Goal: Task Accomplishment & Management: Complete application form

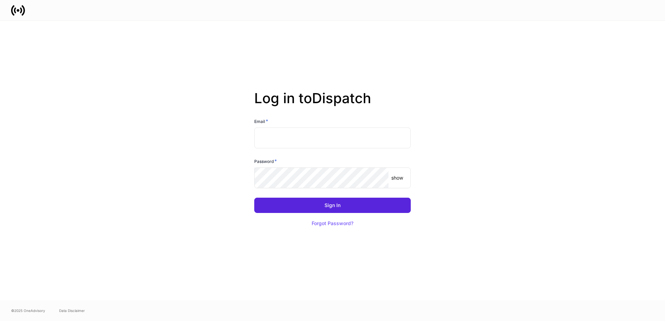
type input "**********"
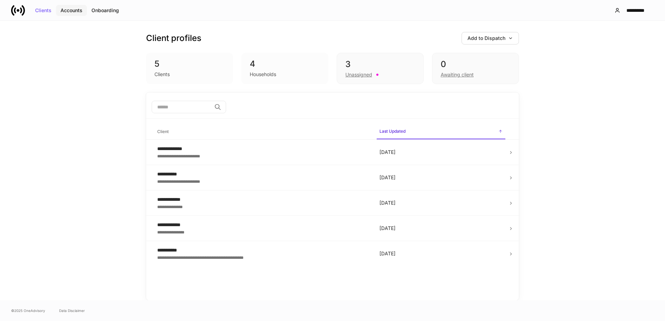
click at [72, 9] on div "Accounts" at bounding box center [72, 10] width 22 height 5
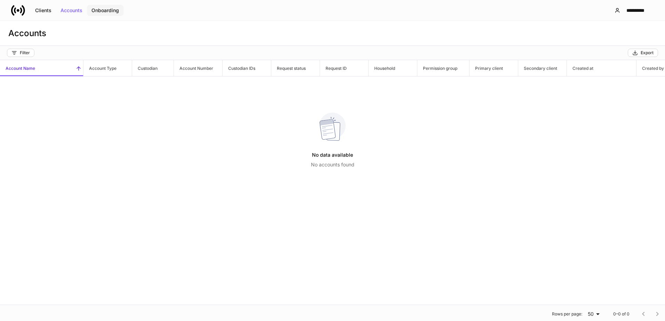
click at [107, 10] on div "Onboarding" at bounding box center [104, 10] width 27 height 5
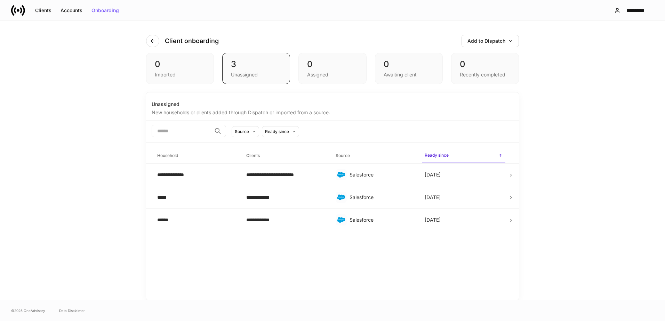
click at [242, 72] on div "Unassigned" at bounding box center [244, 74] width 27 height 7
click at [306, 193] on td "**********" at bounding box center [285, 197] width 89 height 23
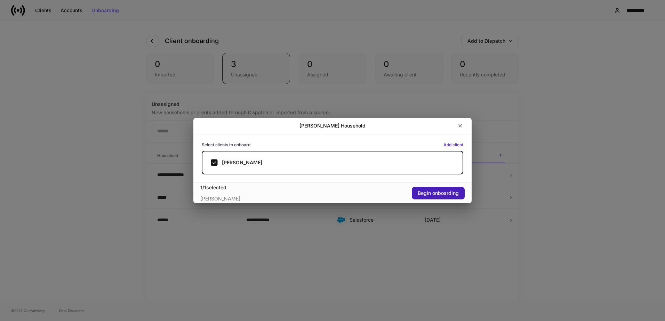
click at [437, 192] on div "Begin onboarding" at bounding box center [438, 193] width 41 height 5
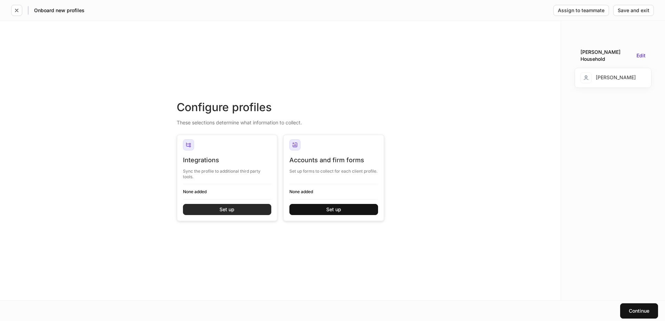
click at [227, 209] on div "Set up" at bounding box center [226, 209] width 15 height 5
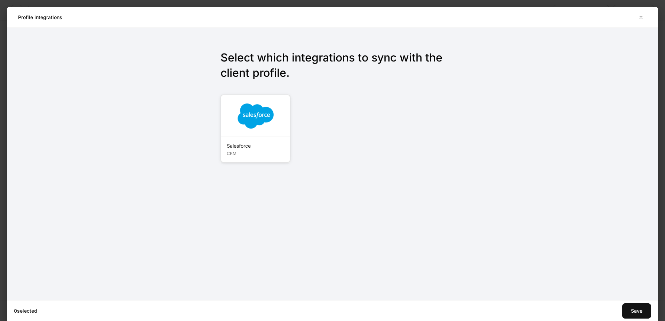
click at [242, 146] on div "Salesforce" at bounding box center [255, 146] width 57 height 7
click at [641, 16] on icon "button" at bounding box center [641, 18] width 6 height 6
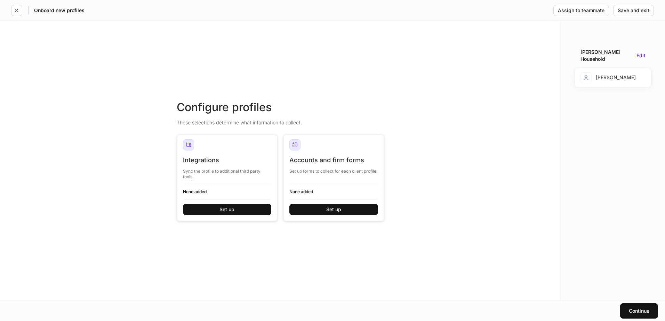
click at [605, 73] on div "[PERSON_NAME]" at bounding box center [607, 77] width 55 height 11
click at [16, 10] on icon "button" at bounding box center [17, 11] width 6 height 6
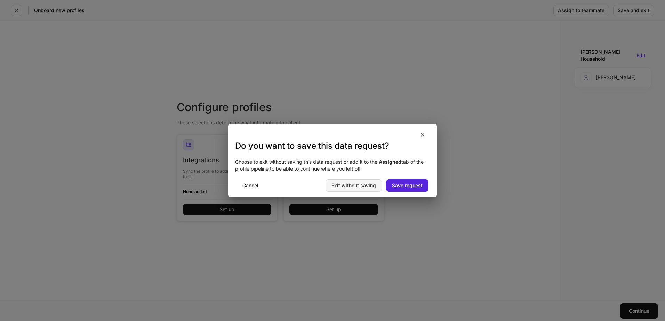
click at [354, 183] on div "Exit without saving" at bounding box center [353, 185] width 45 height 5
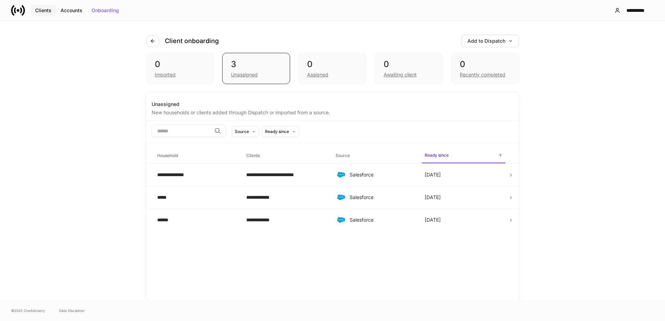
click at [47, 10] on div "Clients" at bounding box center [43, 10] width 16 height 5
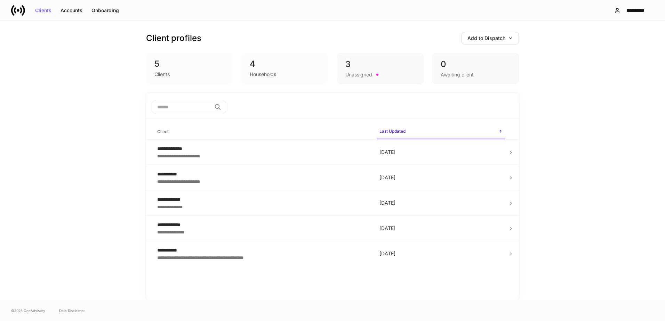
click at [199, 202] on div "**********" at bounding box center [262, 199] width 211 height 7
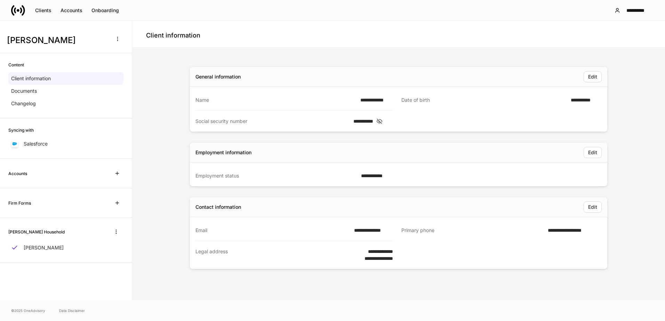
click at [162, 66] on div "**********" at bounding box center [398, 173] width 527 height 247
click at [115, 173] on icon "button" at bounding box center [117, 174] width 6 height 6
click at [119, 202] on icon "button" at bounding box center [117, 203] width 6 height 6
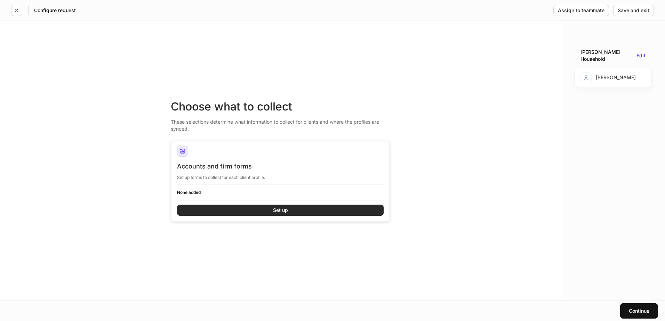
click at [265, 209] on button "Set up" at bounding box center [280, 210] width 207 height 11
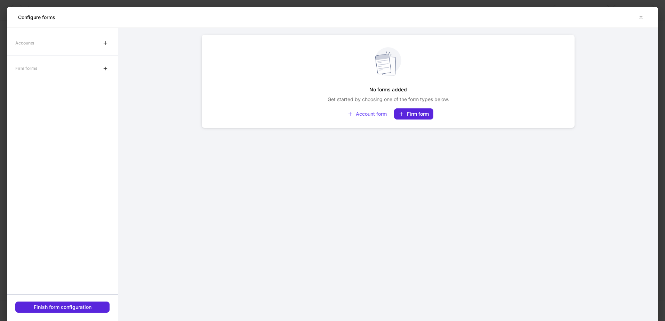
click at [98, 69] on div "Firm forms" at bounding box center [62, 69] width 111 height 14
click at [103, 67] on icon "button" at bounding box center [106, 69] width 6 height 6
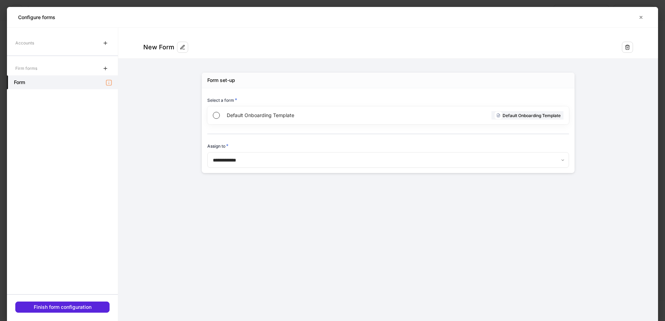
click at [267, 115] on span "Default Onboarding Template" at bounding box center [307, 115] width 161 height 7
click at [510, 114] on div "Default Onboarding Template" at bounding box center [527, 115] width 72 height 8
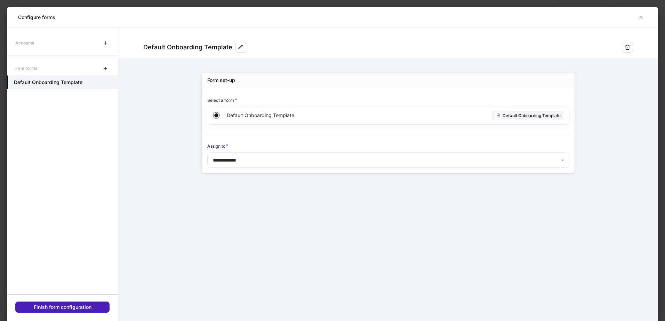
click at [86, 306] on div "Finish form configuration" at bounding box center [63, 307] width 58 height 5
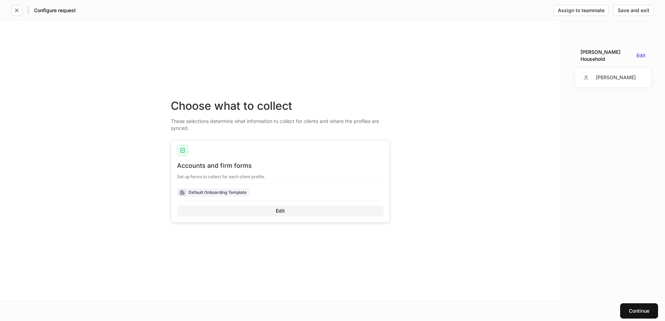
click at [278, 211] on div "Edit" at bounding box center [280, 211] width 9 height 5
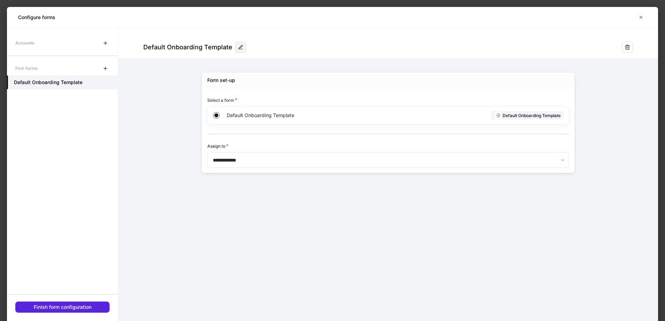
click at [238, 49] on icon "button" at bounding box center [241, 48] width 6 height 6
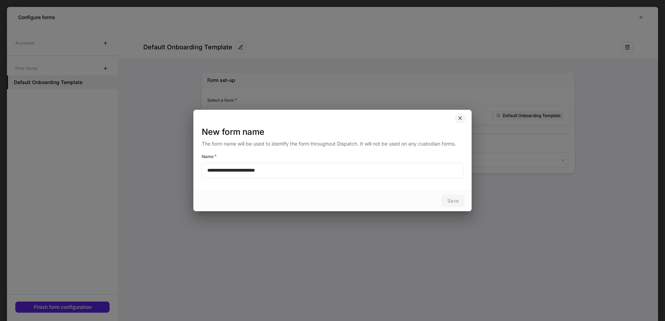
click at [461, 117] on icon "button" at bounding box center [460, 118] width 3 height 3
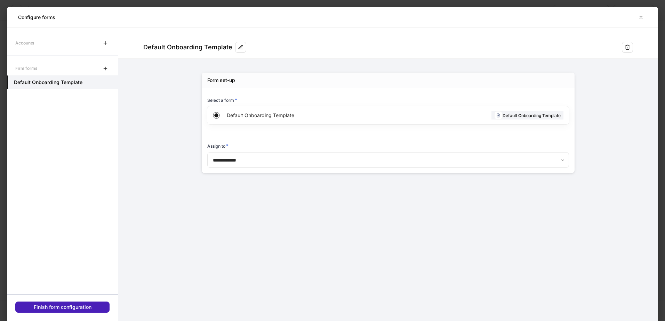
click at [92, 304] on button "Finish form configuration" at bounding box center [62, 307] width 94 height 11
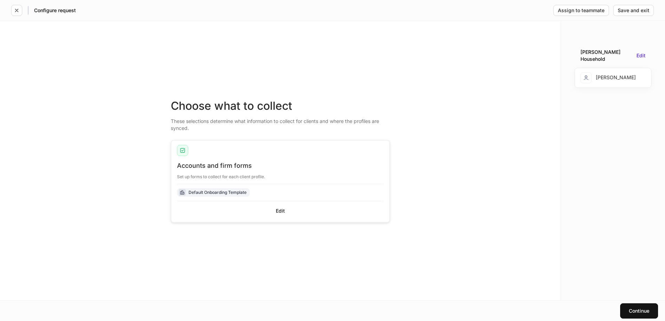
click at [210, 193] on div "Default Onboarding Template" at bounding box center [217, 192] width 58 height 7
click at [280, 212] on div "Edit" at bounding box center [280, 211] width 9 height 5
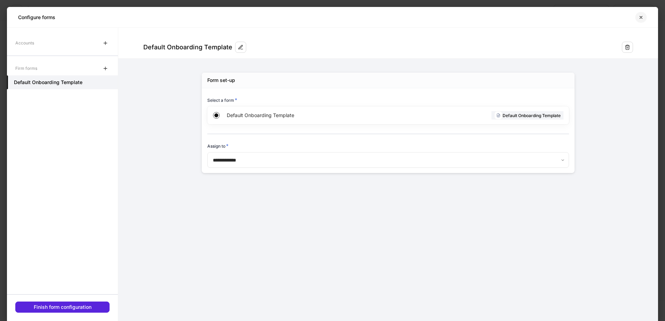
click at [641, 15] on icon "button" at bounding box center [641, 18] width 6 height 6
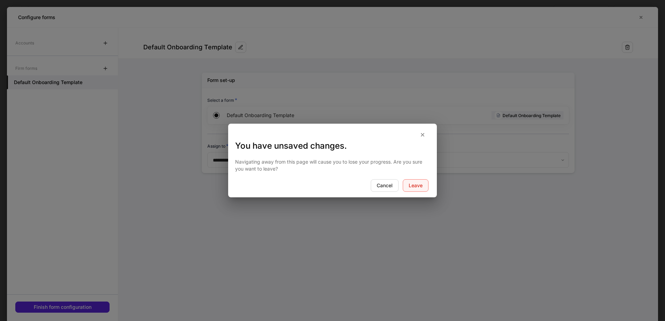
click at [417, 182] on button "Leave" at bounding box center [416, 185] width 26 height 13
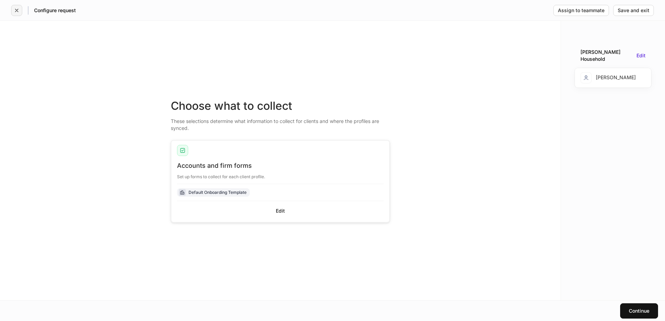
click at [19, 10] on icon "button" at bounding box center [17, 11] width 6 height 6
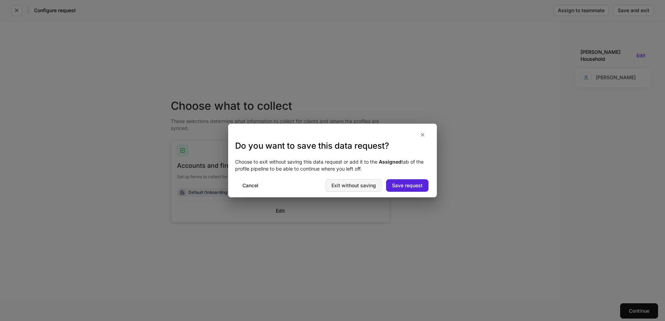
click at [349, 184] on div "Exit without saving" at bounding box center [353, 185] width 45 height 5
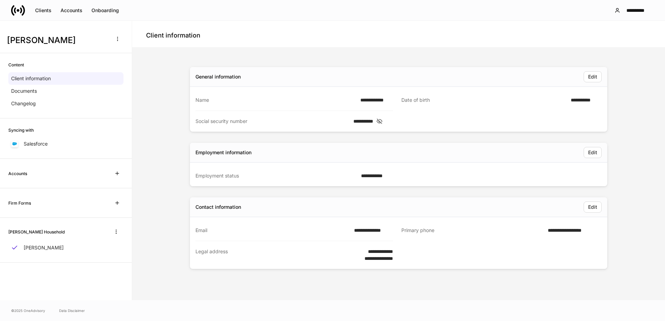
click at [69, 247] on div "[PERSON_NAME]" at bounding box center [65, 248] width 115 height 13
click at [41, 12] on div "Clients" at bounding box center [43, 10] width 16 height 5
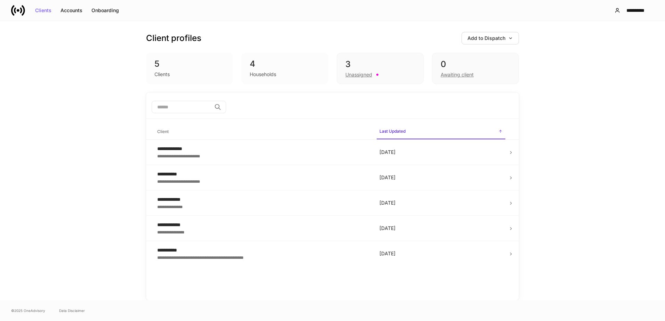
click at [198, 252] on div "**********" at bounding box center [262, 250] width 211 height 7
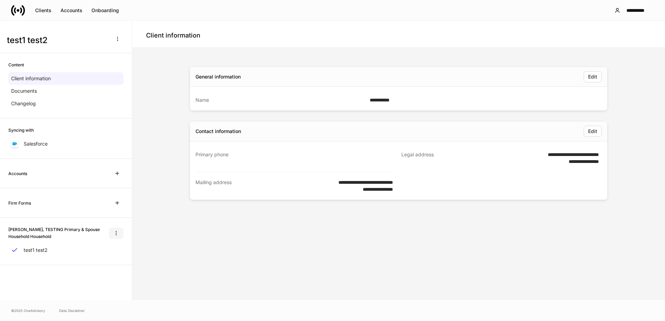
click at [115, 233] on icon "button" at bounding box center [116, 234] width 6 height 6
click at [188, 231] on div at bounding box center [332, 160] width 665 height 321
